Goal: Task Accomplishment & Management: Use online tool/utility

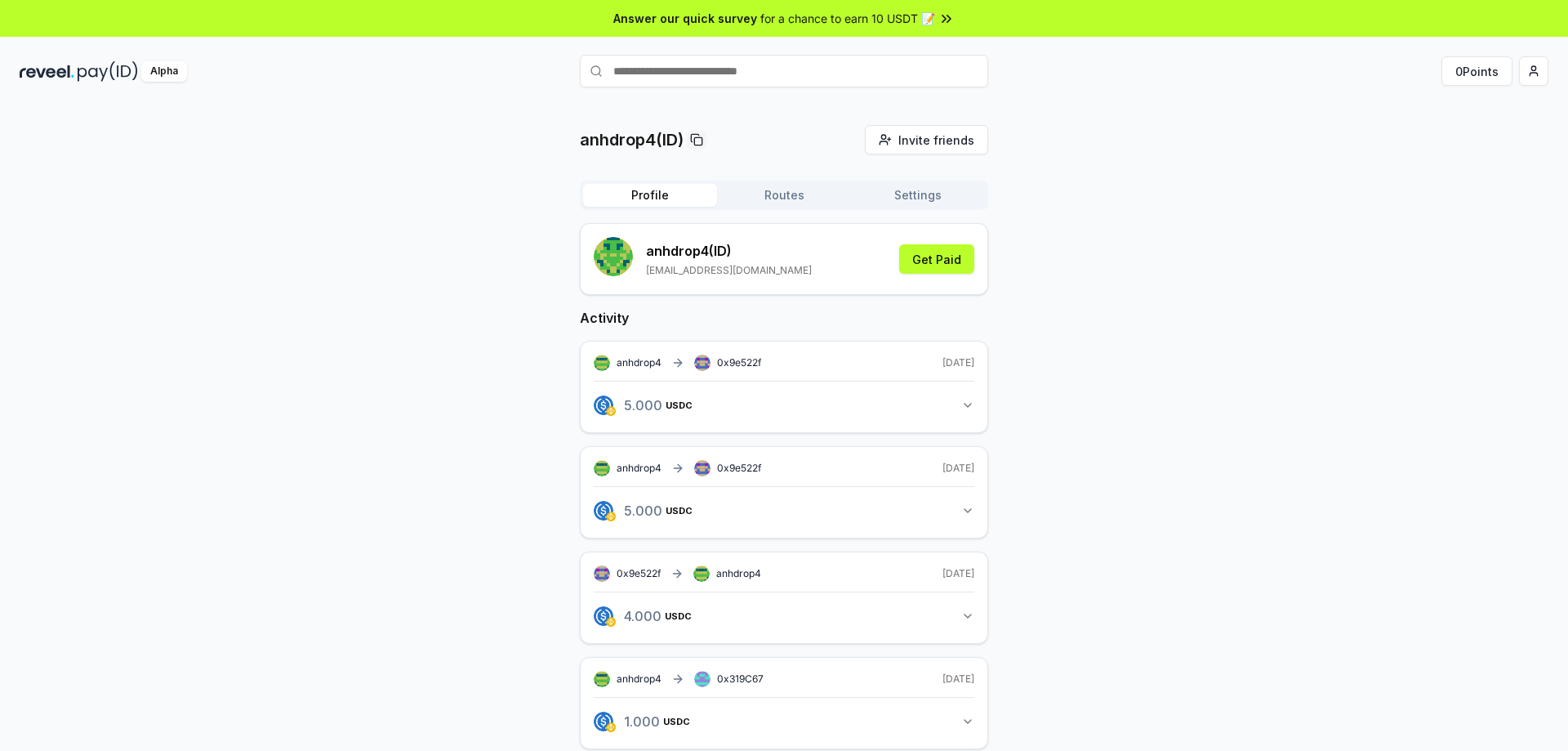
click at [944, 244] on button "Get Paid" at bounding box center [936, 258] width 75 height 29
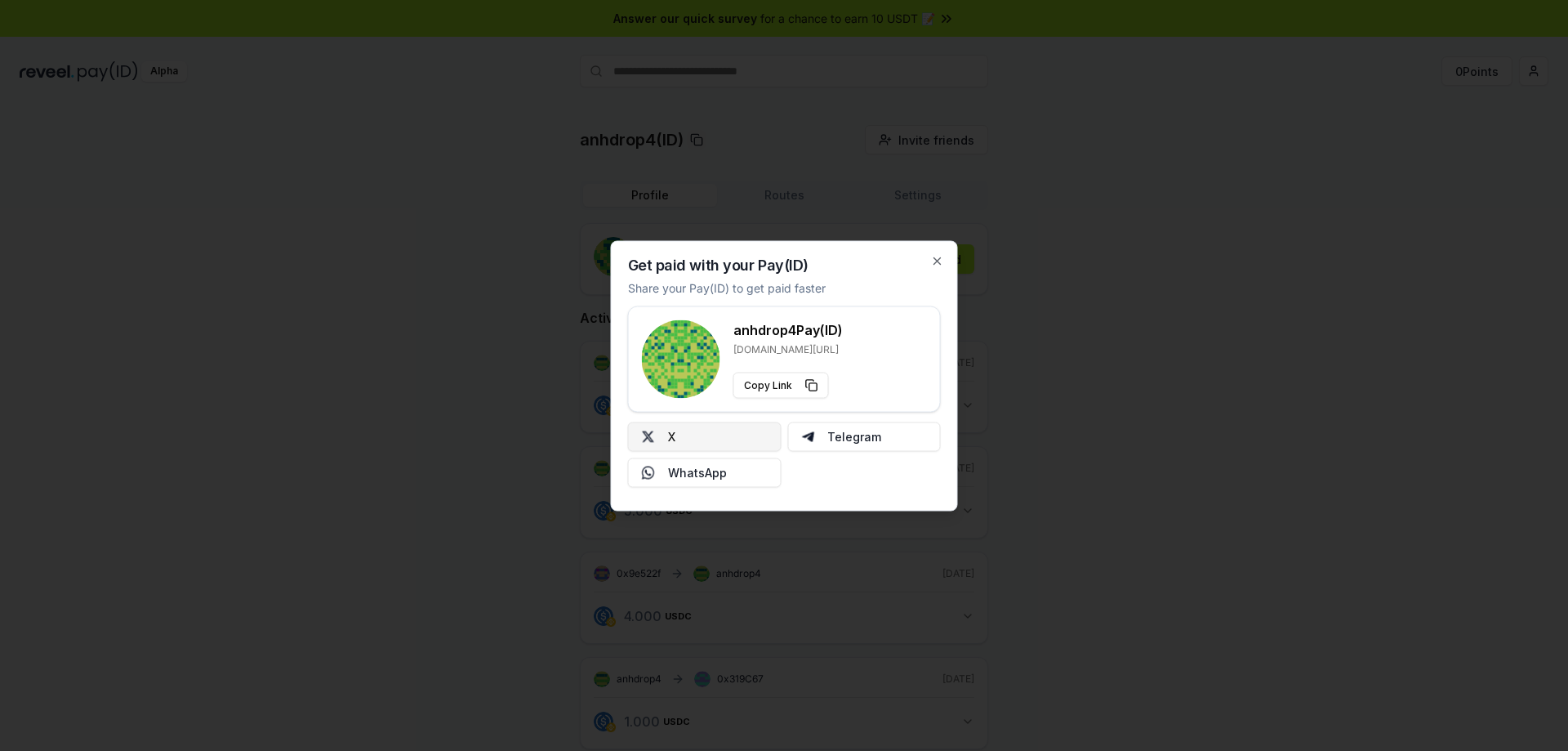
click at [676, 442] on button "X" at bounding box center [704, 436] width 153 height 29
